Goal: Task Accomplishment & Management: Manage account settings

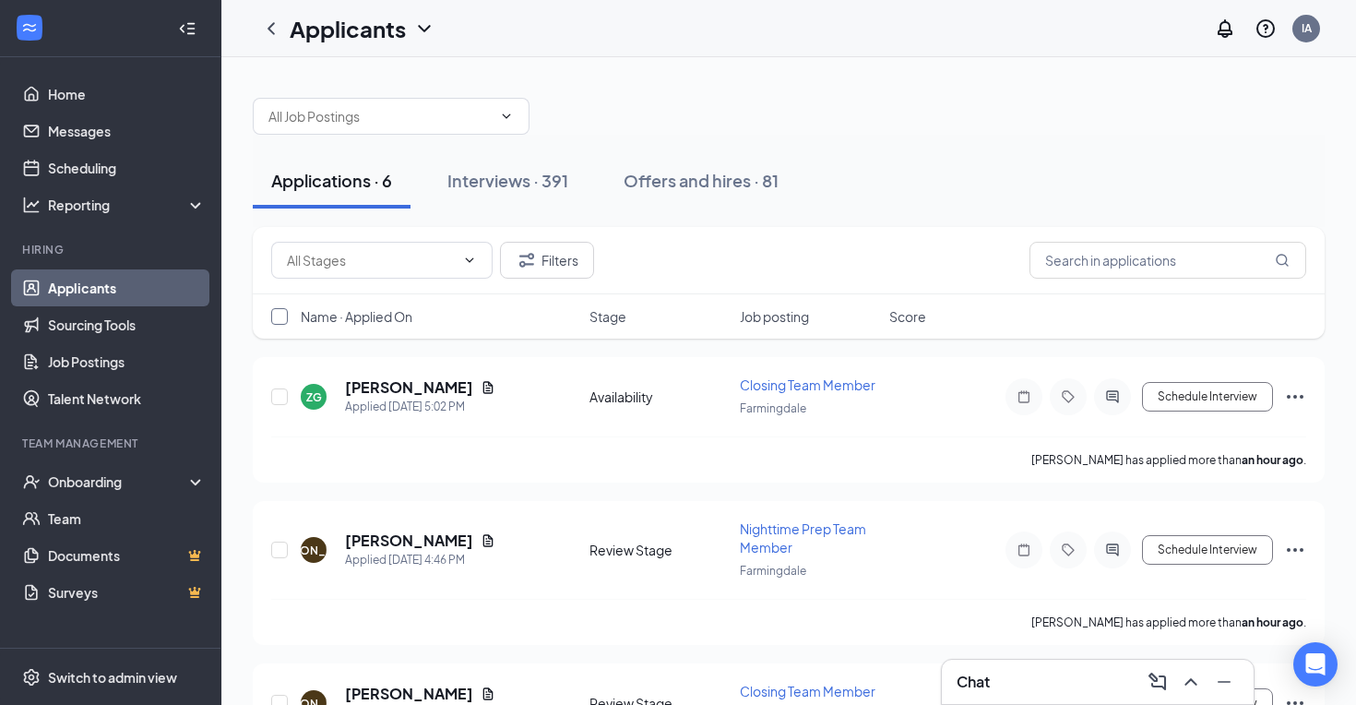
click at [281, 315] on input "checkbox" at bounding box center [279, 316] width 17 height 17
checkbox input "false"
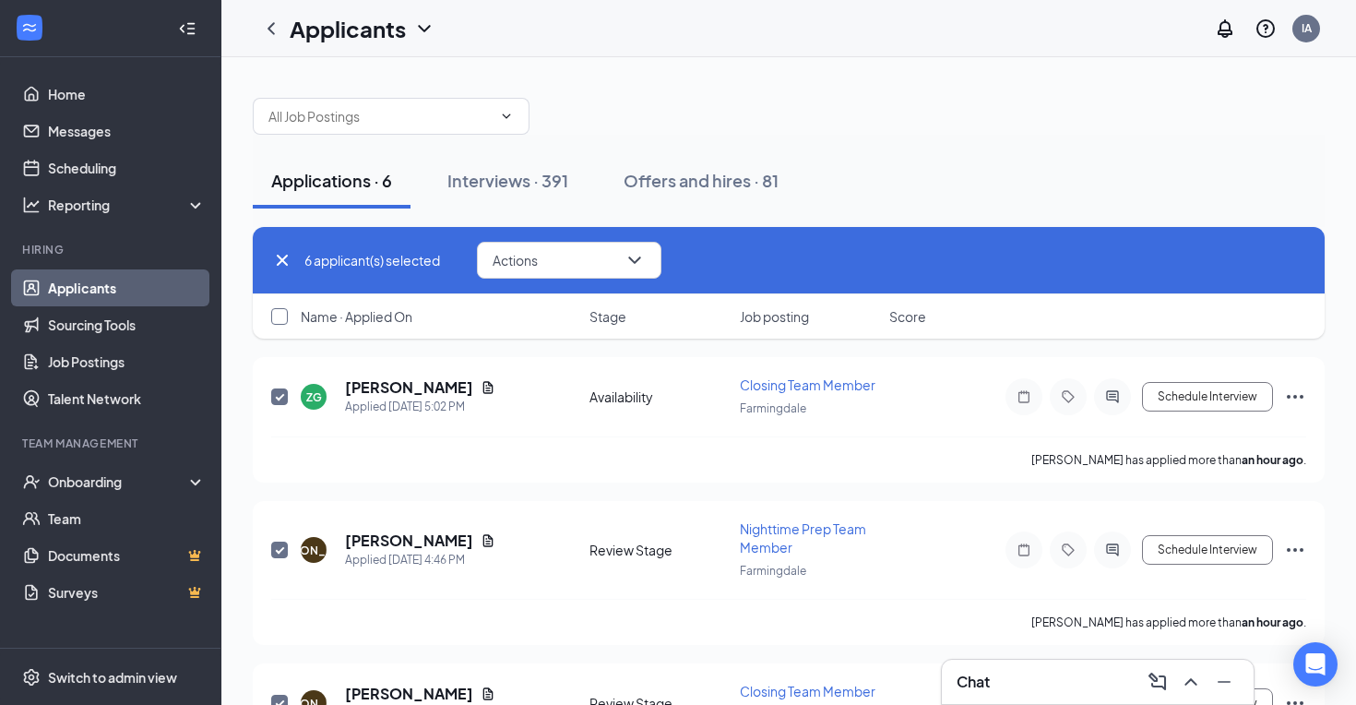
checkbox input "true"
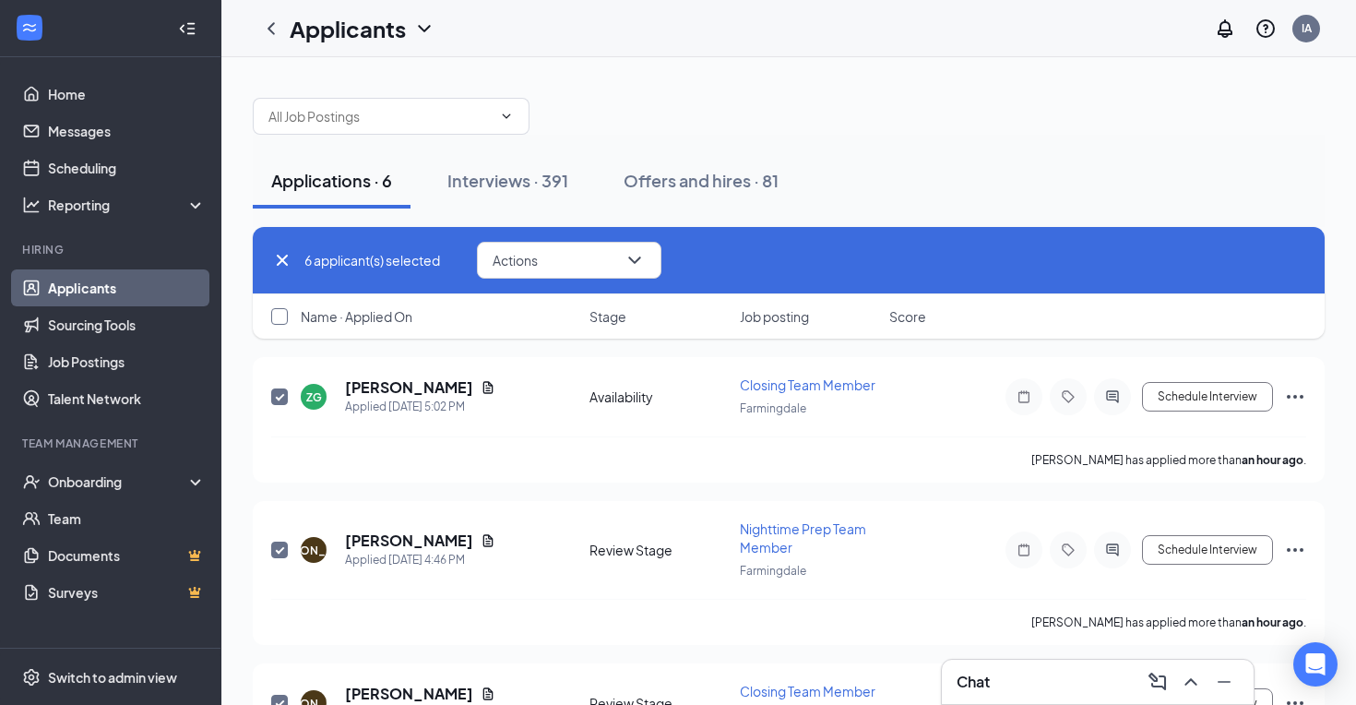
checkbox input "true"
click at [622, 257] on button "Actions" at bounding box center [569, 260] width 184 height 37
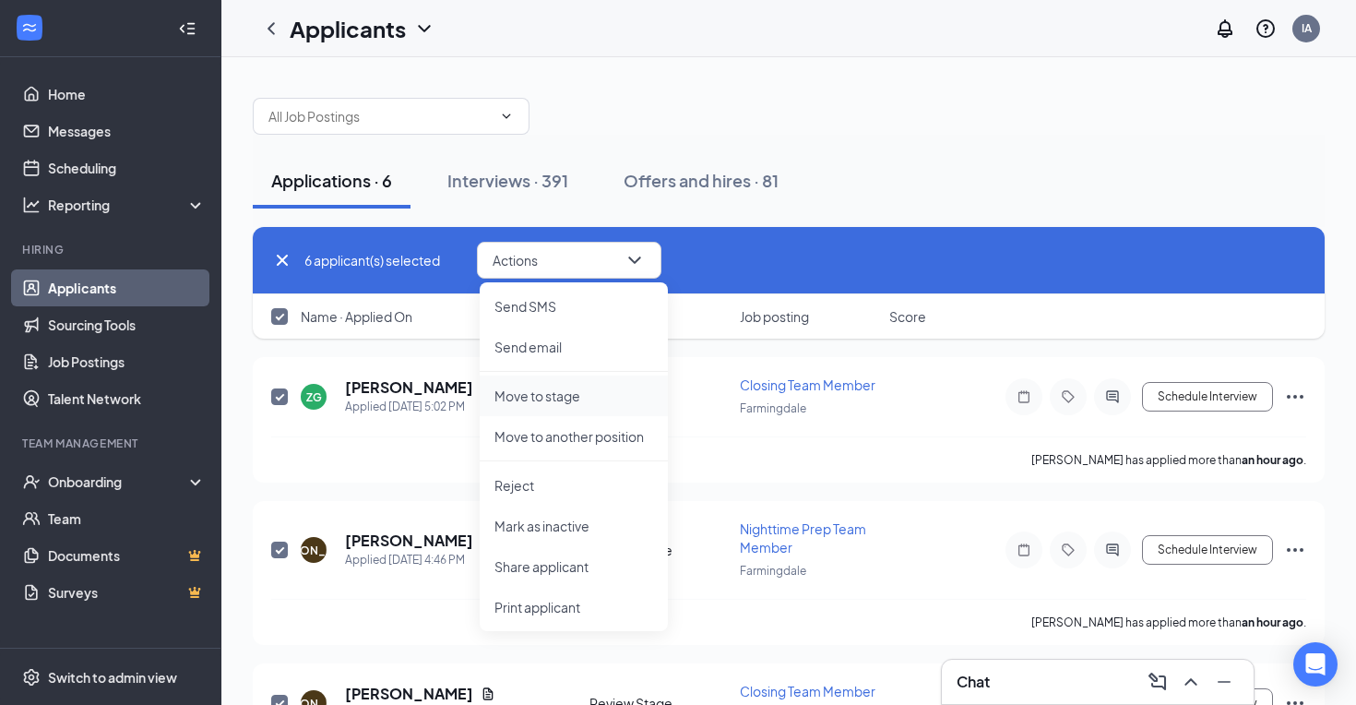
click at [565, 393] on p "Move to stage" at bounding box center [573, 395] width 159 height 18
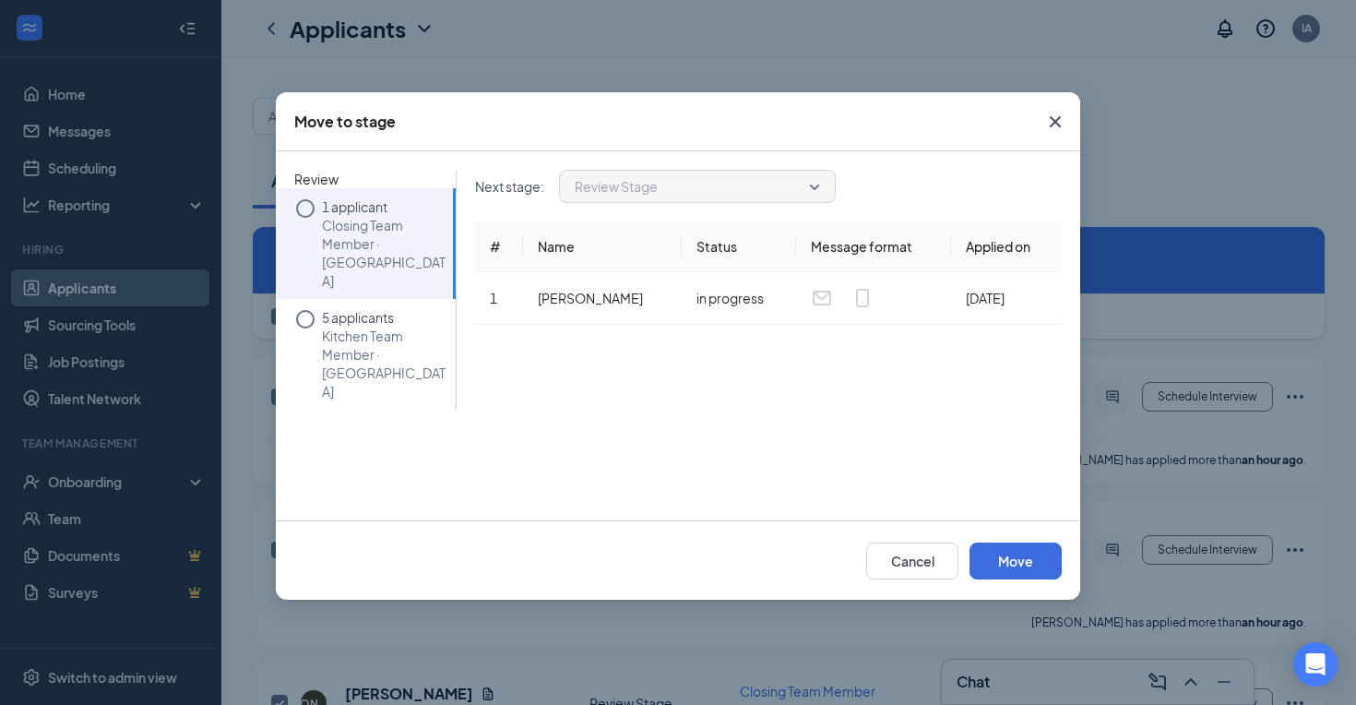
click at [316, 209] on li "1 applicant Closing Team Member · Farmingdale" at bounding box center [366, 243] width 180 height 111
click at [1007, 565] on button "Move" at bounding box center [1015, 560] width 92 height 37
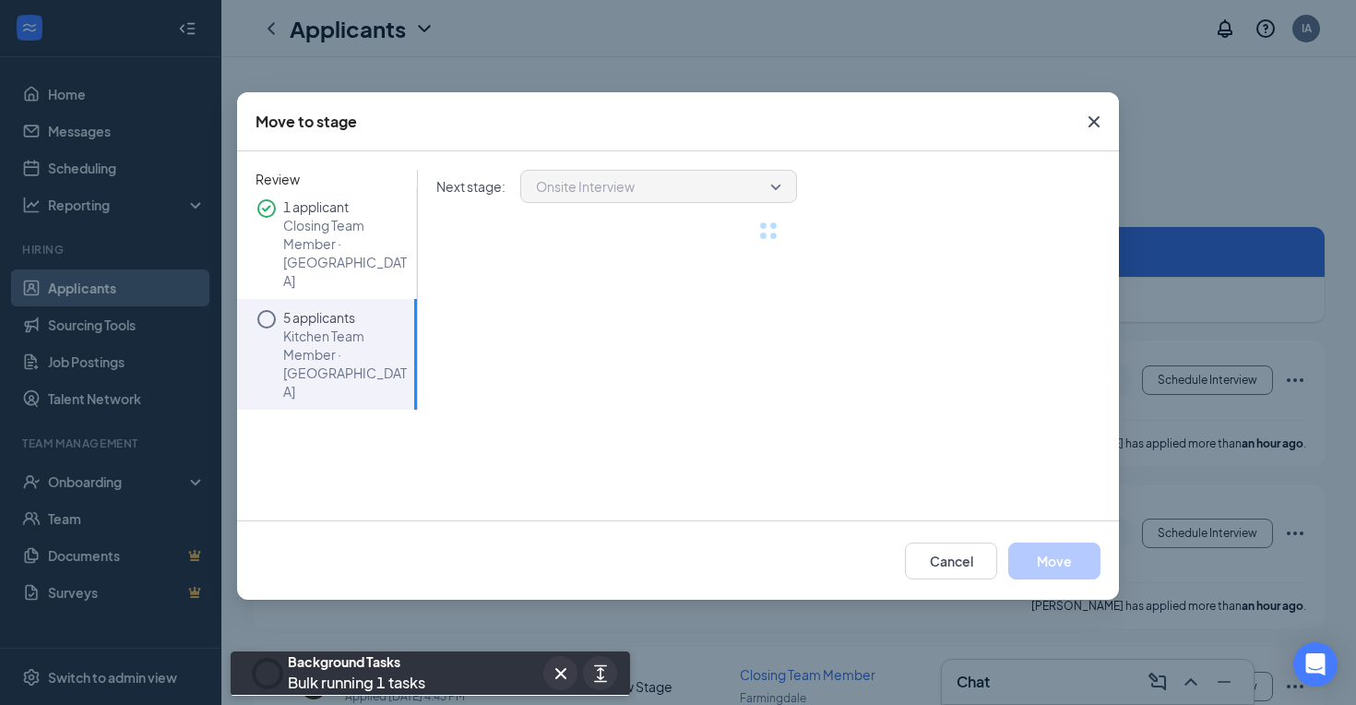
click at [267, 308] on icon "Circle" at bounding box center [266, 319] width 22 height 22
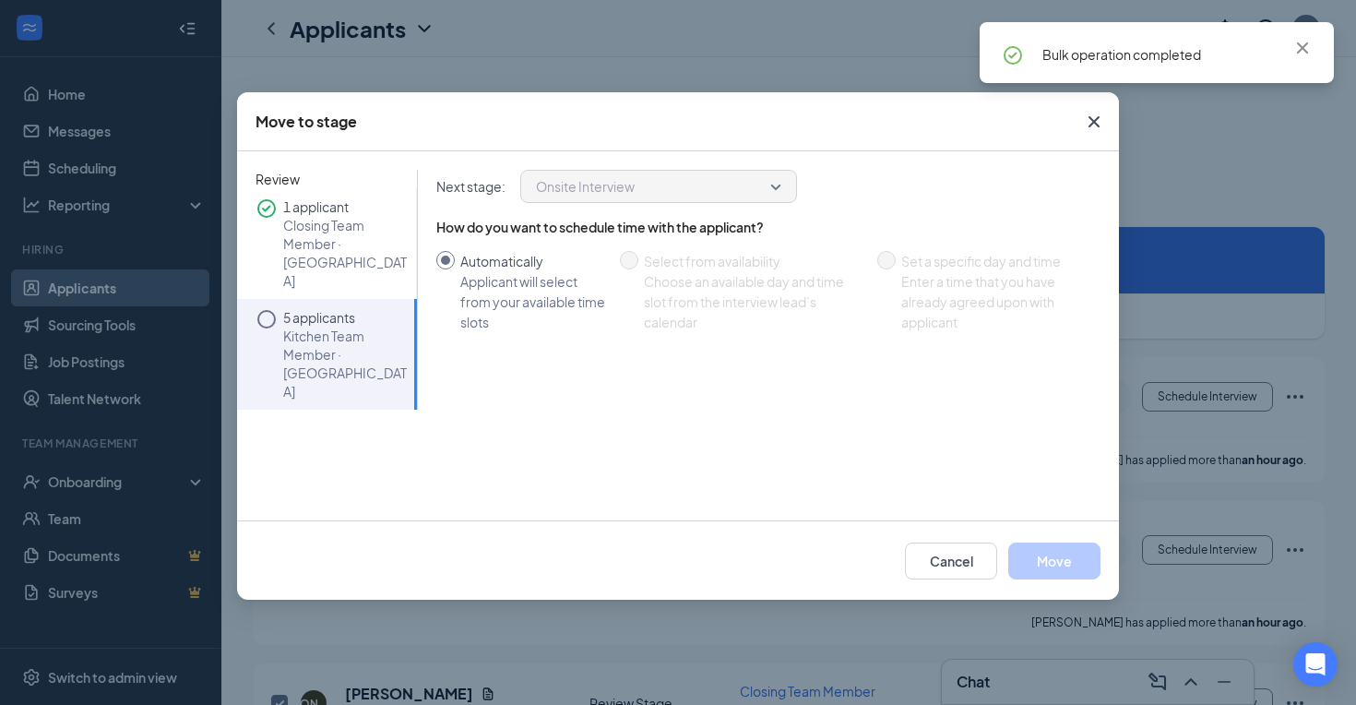
click at [1040, 561] on button "Move" at bounding box center [1054, 560] width 92 height 37
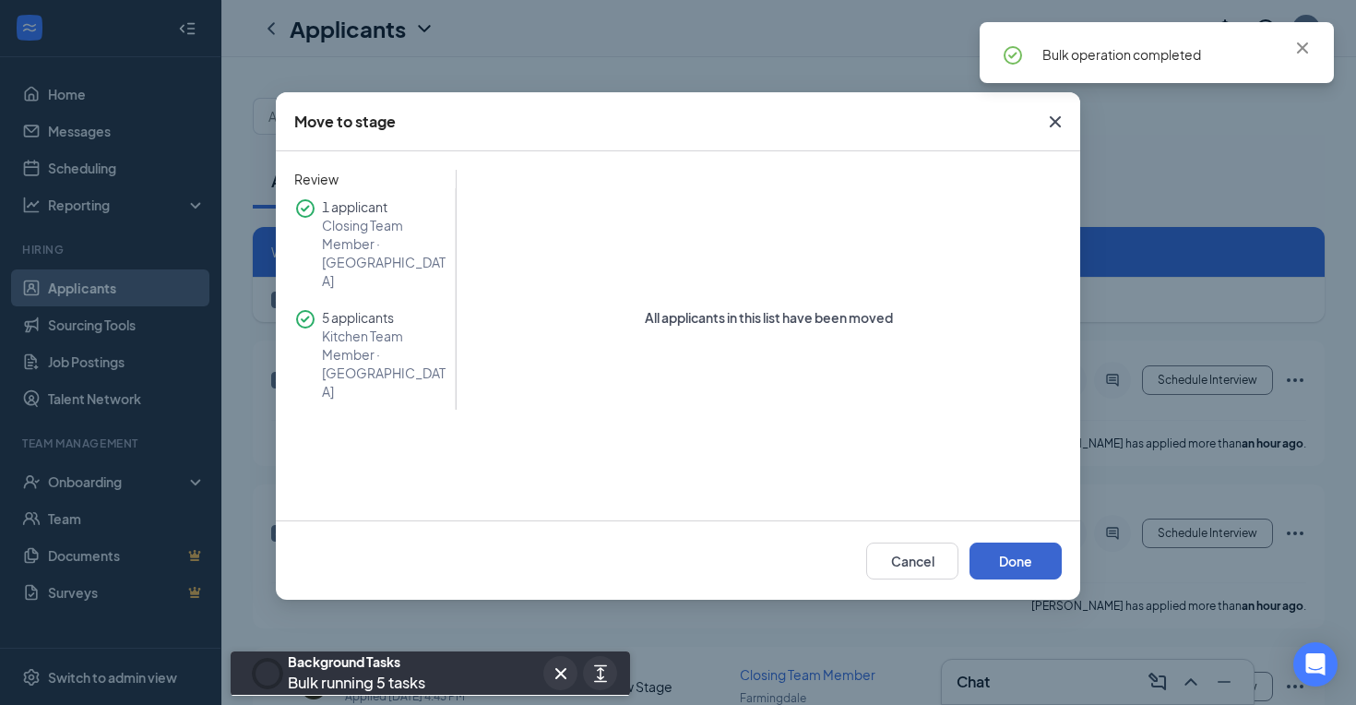
click at [1014, 543] on button "Done" at bounding box center [1015, 560] width 92 height 37
